Goal: Navigation & Orientation: Find specific page/section

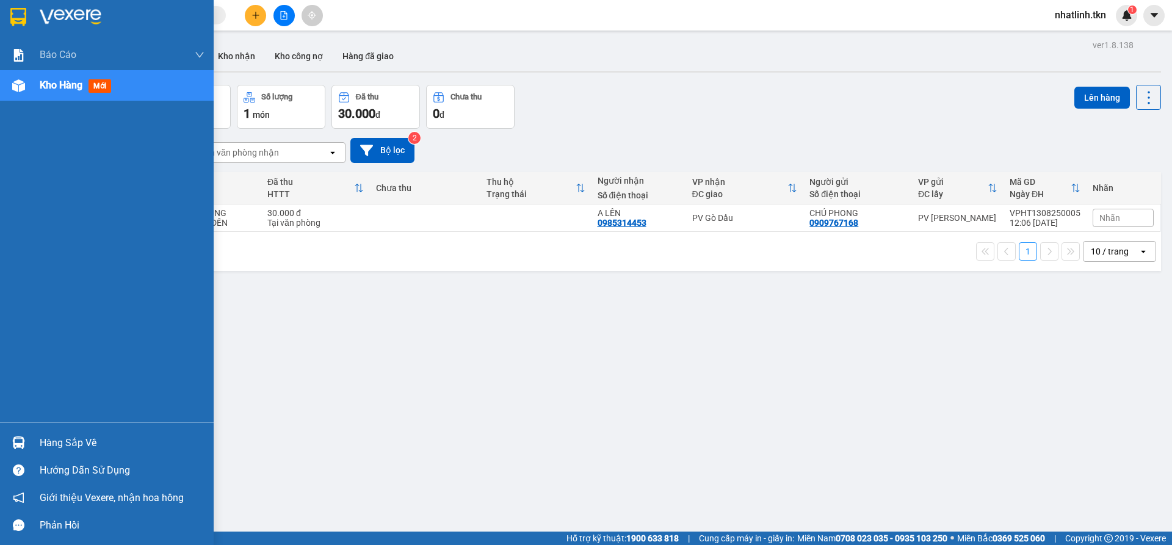
click at [1, 8] on div at bounding box center [107, 20] width 214 height 40
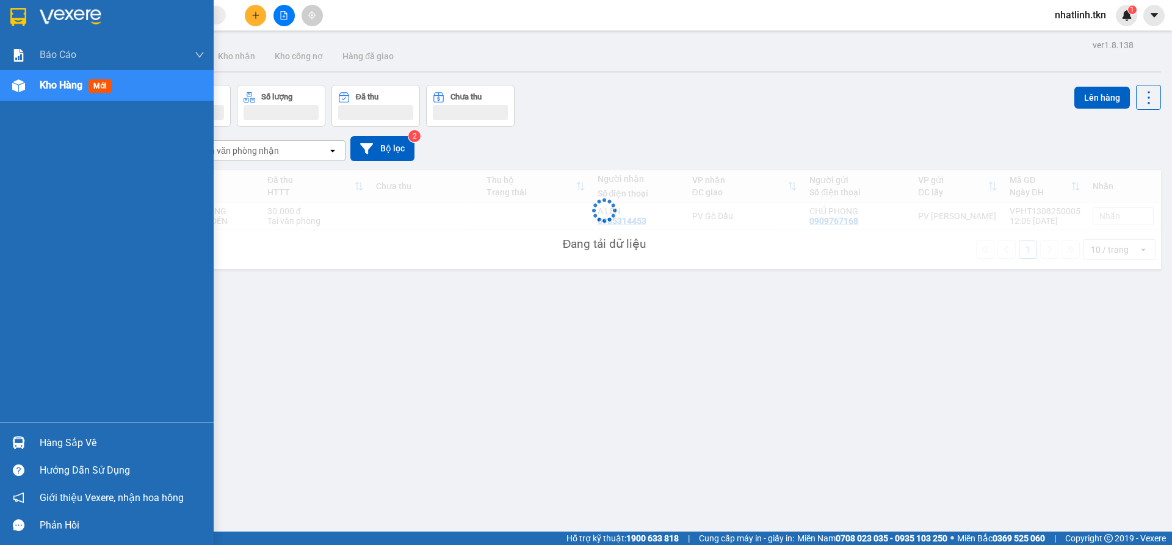
click at [31, 9] on div at bounding box center [107, 20] width 214 height 40
